Goal: Task Accomplishment & Management: Use online tool/utility

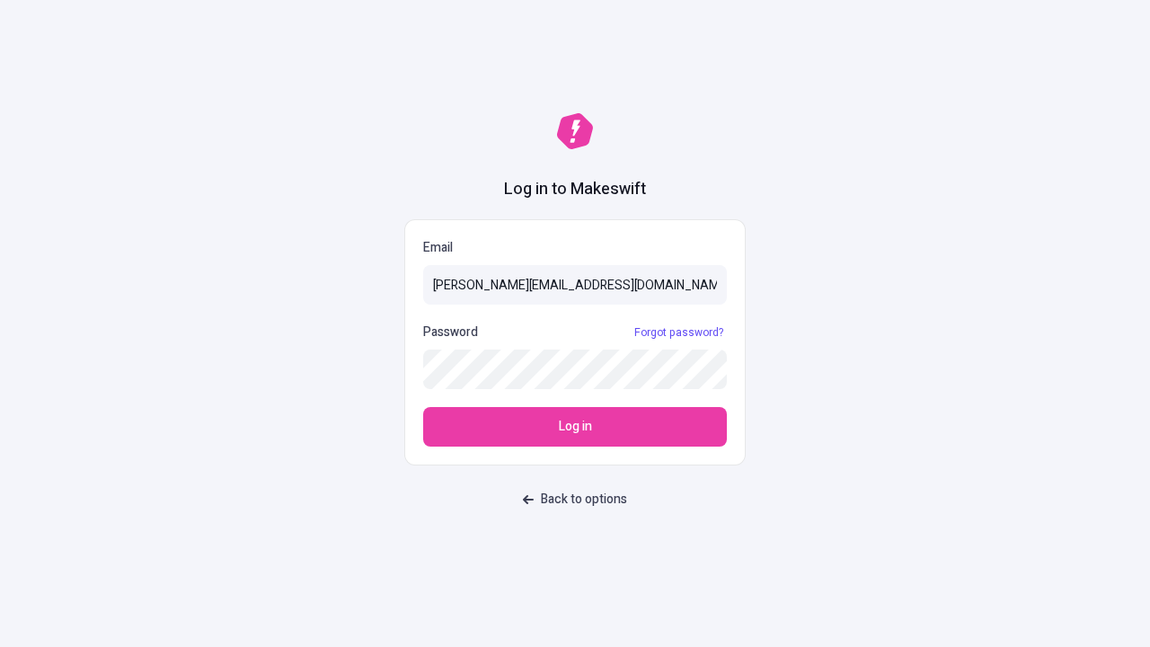
type input "sasha+test-ui@makeswift.com"
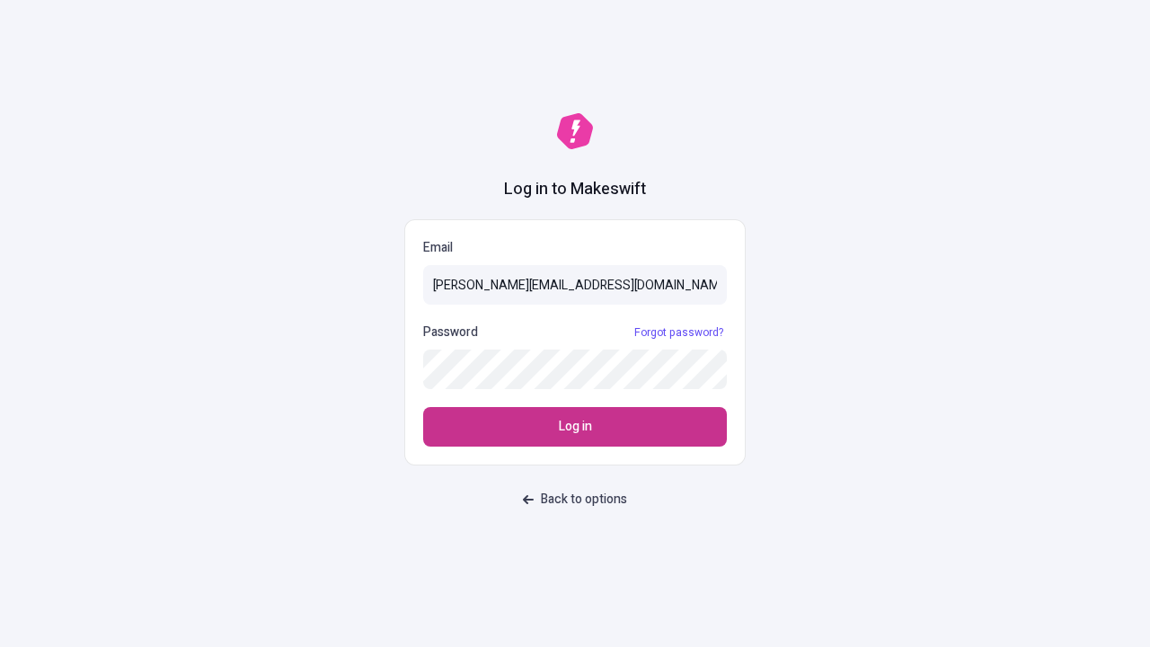
click at [575, 427] on span "Log in" at bounding box center [575, 427] width 33 height 20
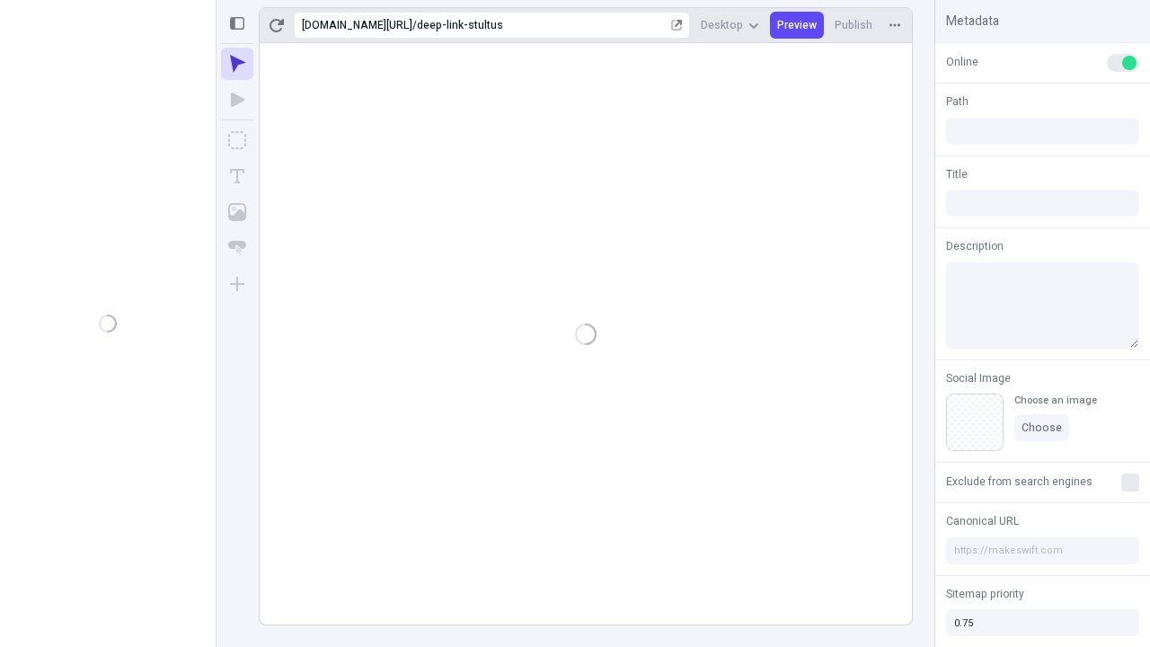
type input "/deep-link-stultus"
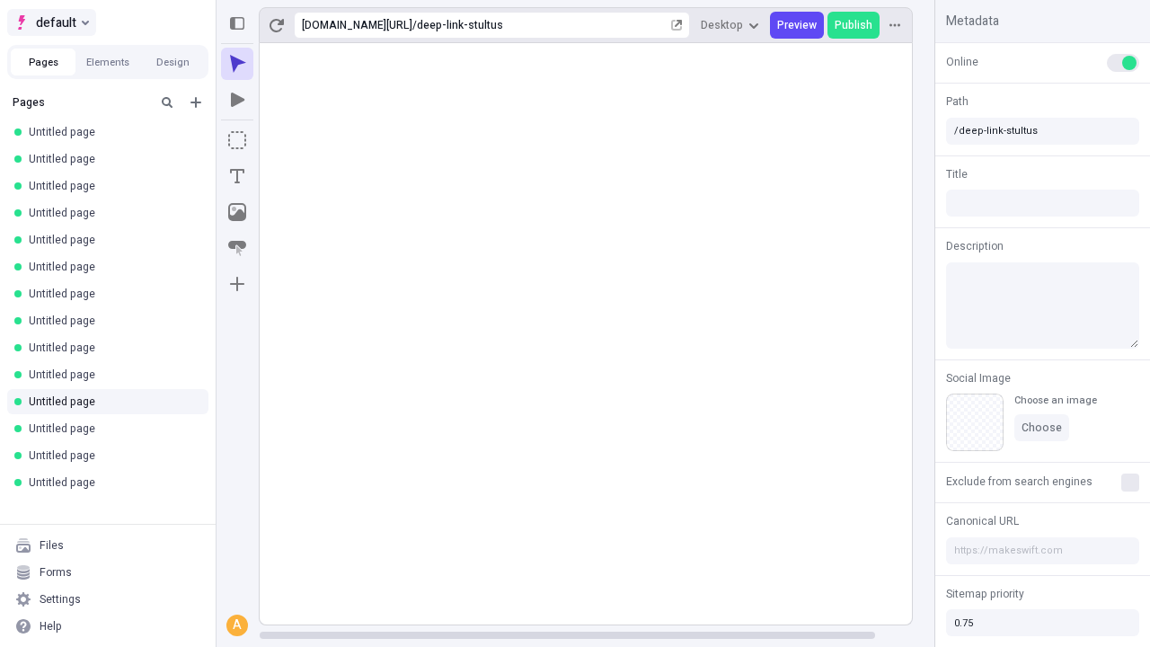
click at [50, 22] on span "default" at bounding box center [56, 23] width 40 height 22
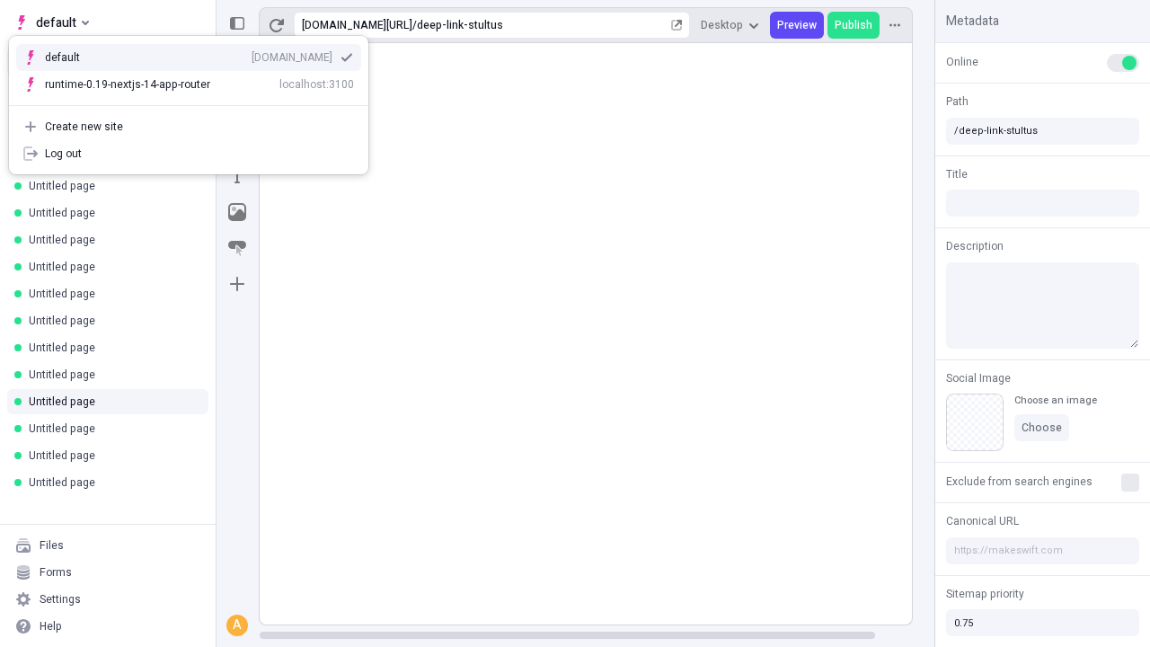
click at [252, 54] on div "qee9k4dy7d.staging.makeswift.site" at bounding box center [292, 57] width 81 height 14
click at [196, 102] on icon "Add new" at bounding box center [196, 102] width 11 height 11
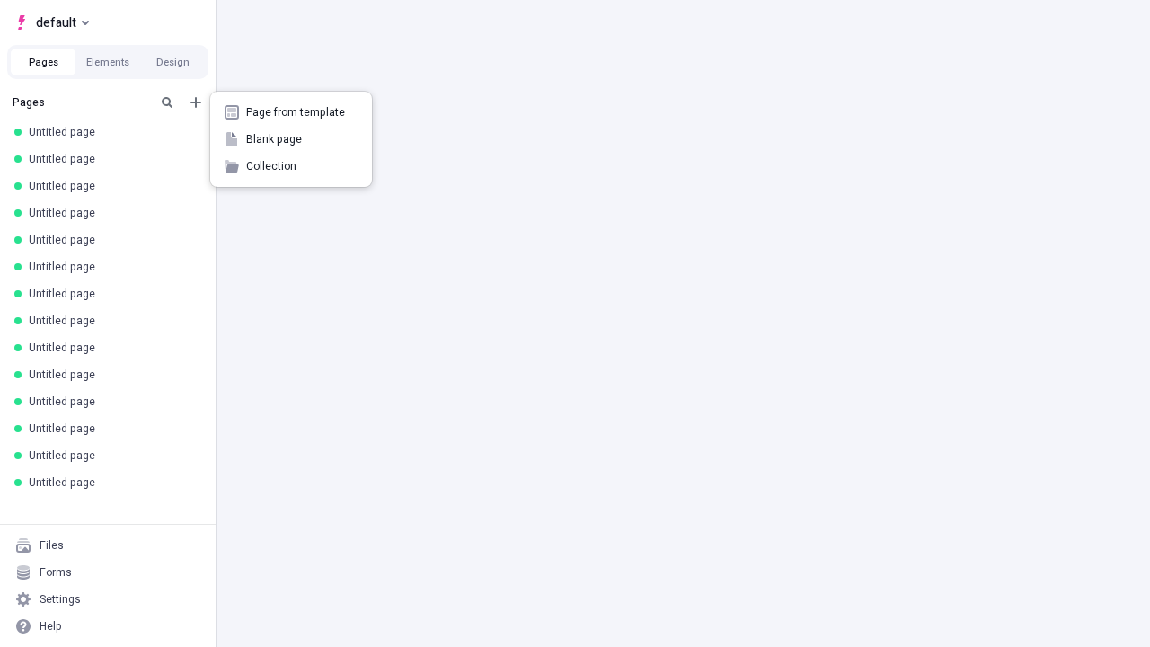
click at [291, 139] on span "Blank page" at bounding box center [301, 139] width 111 height 14
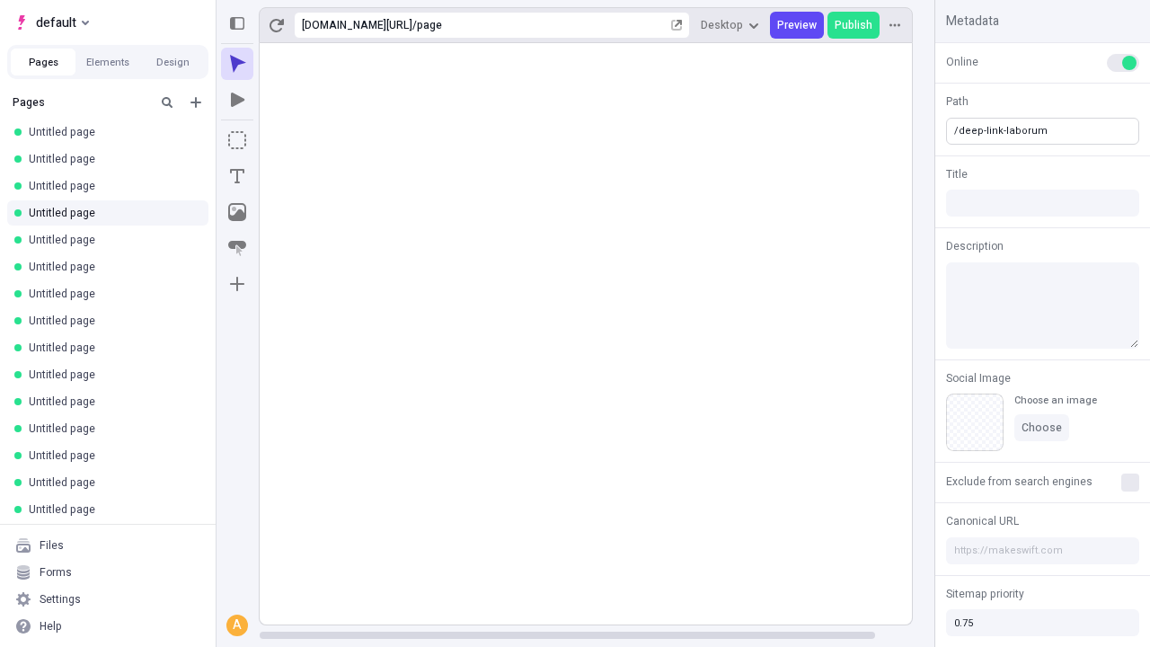
type input "/deep-link-laborum"
